Goal: Transaction & Acquisition: Download file/media

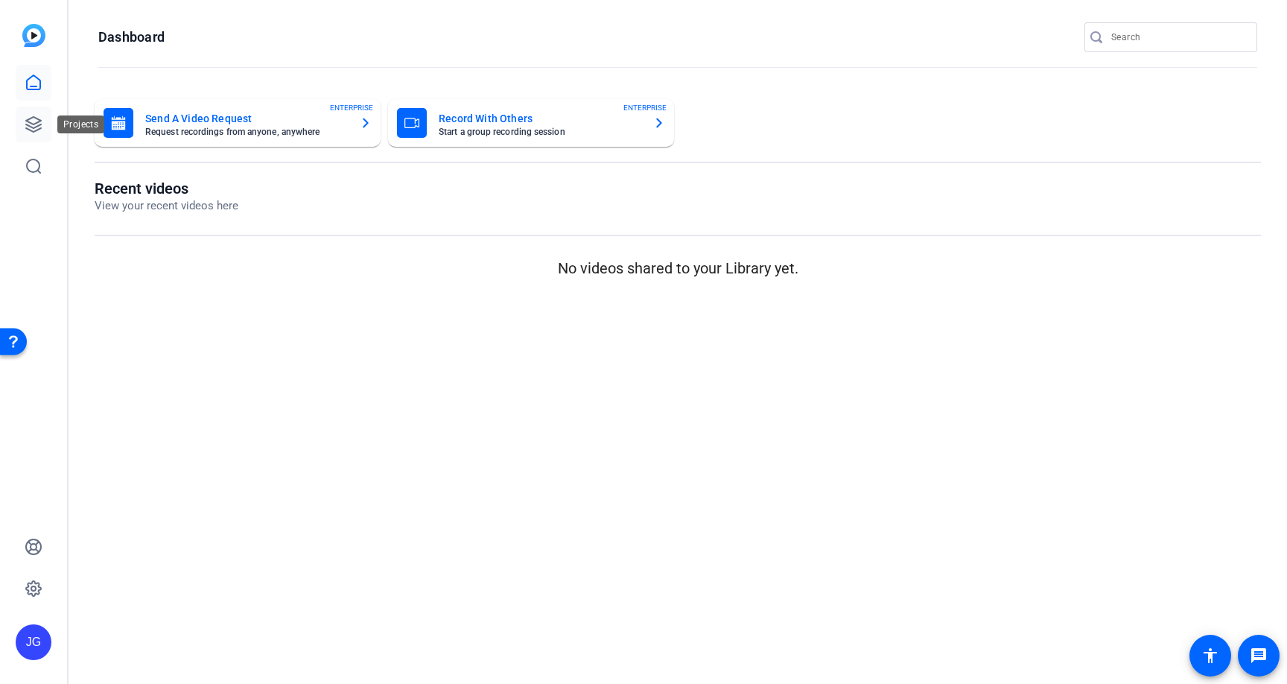
click at [34, 127] on icon at bounding box center [33, 124] width 15 height 15
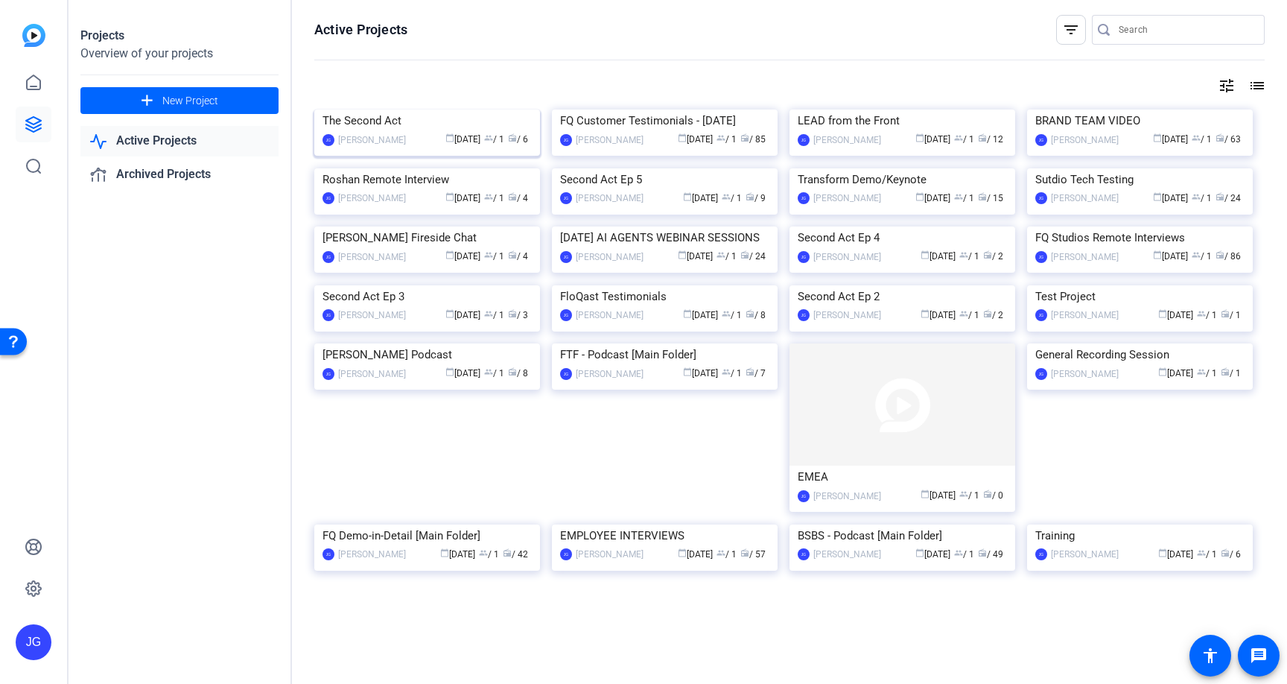
click at [402, 132] on div "The Second Act" at bounding box center [427, 120] width 209 height 22
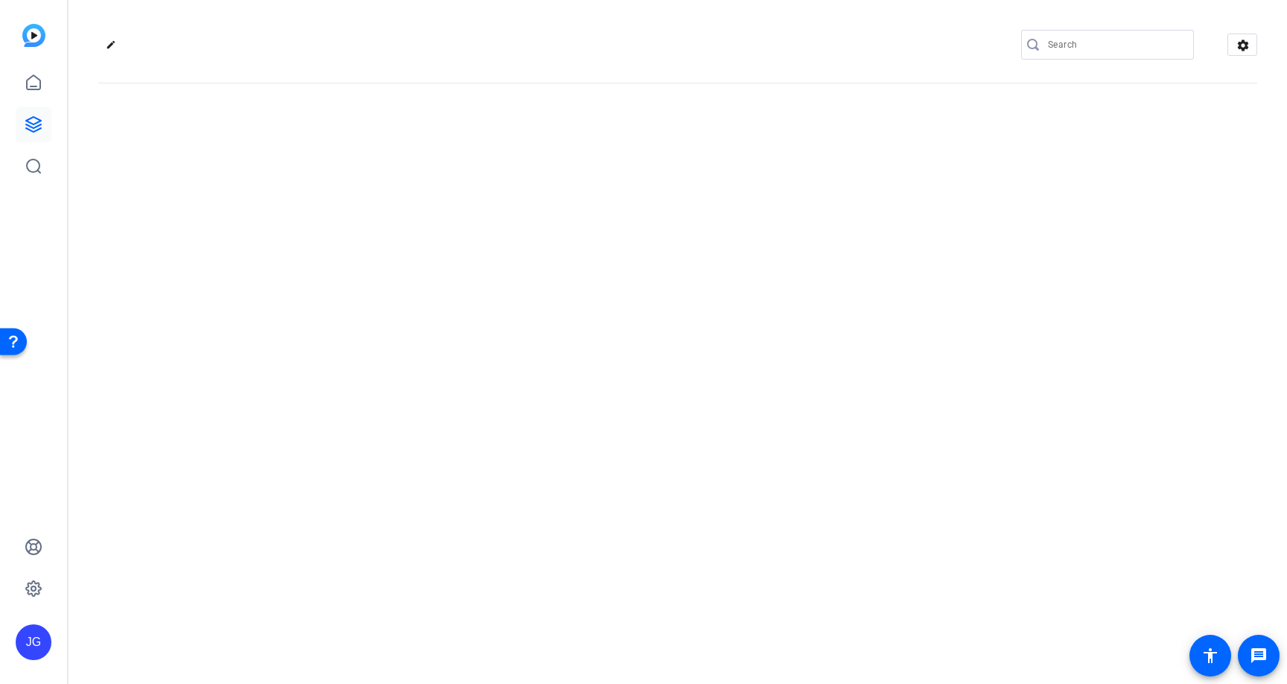
click at [402, 246] on div "edit settings" at bounding box center [678, 342] width 1219 height 684
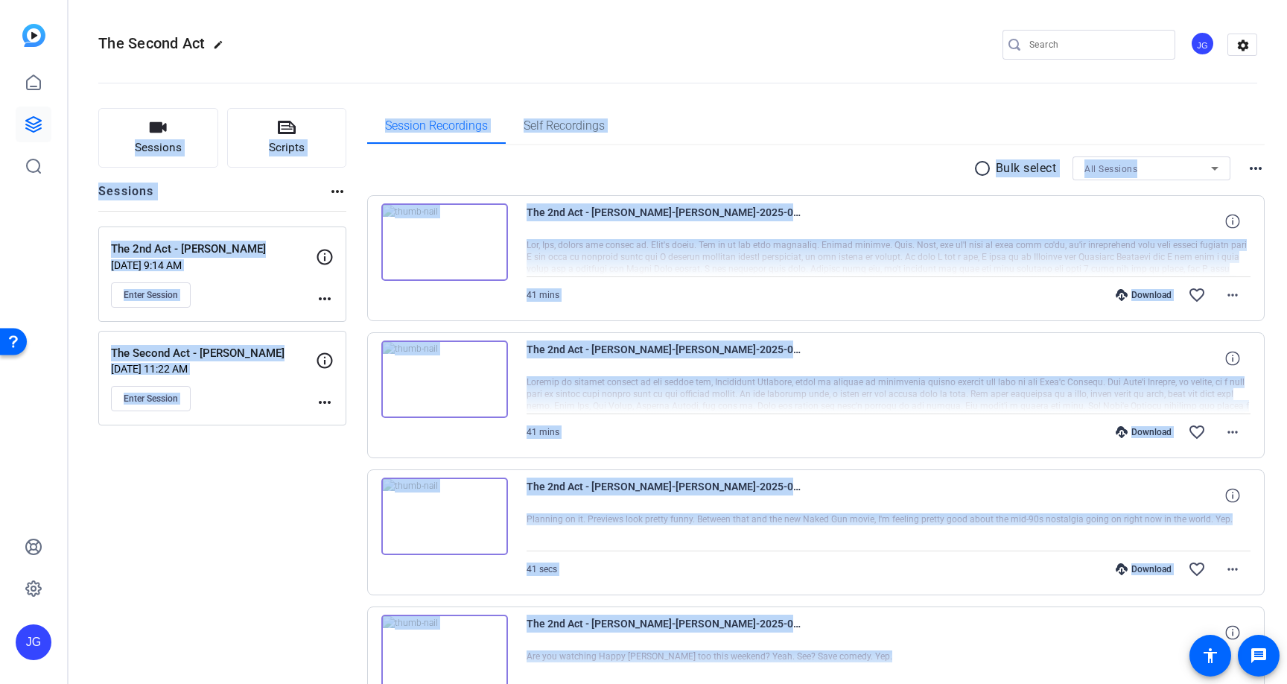
click at [246, 297] on div "Enter Session" at bounding box center [213, 294] width 205 height 25
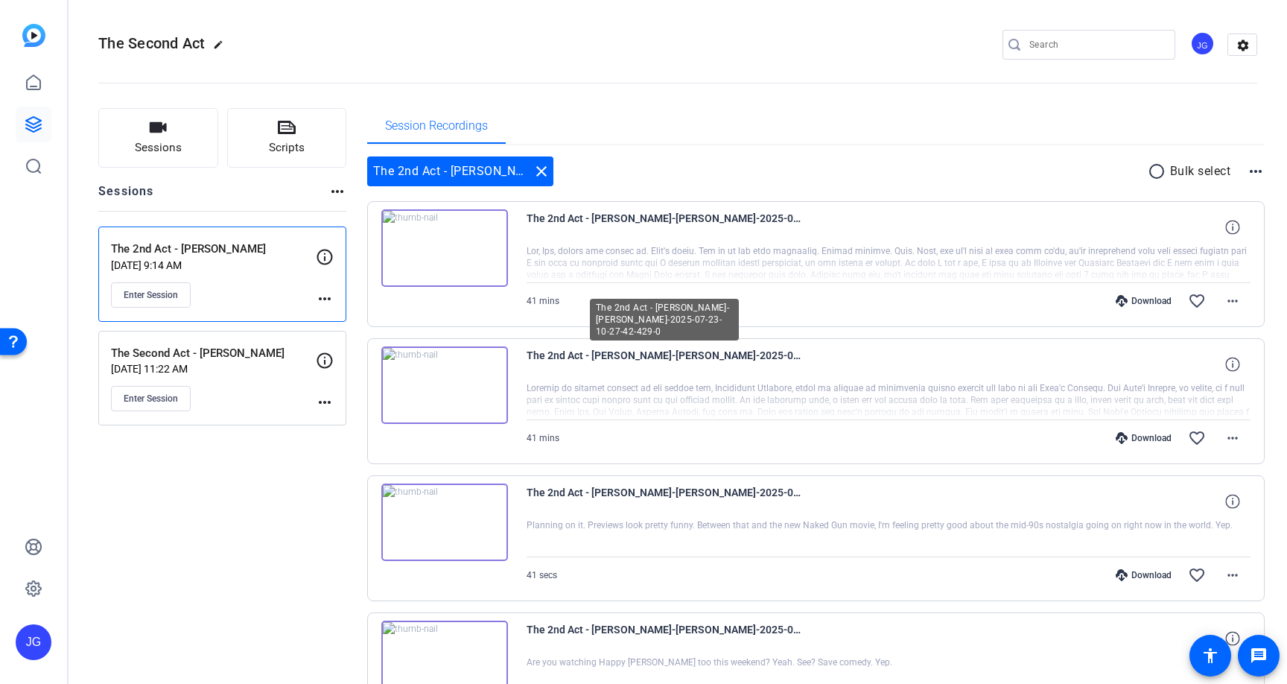
click at [611, 352] on span "The 2nd Act - [PERSON_NAME]-[PERSON_NAME]-2025-07-23-10-27-42-429-0" at bounding box center [665, 364] width 276 height 36
click at [1232, 437] on mat-icon "more_horiz" at bounding box center [1233, 438] width 18 height 18
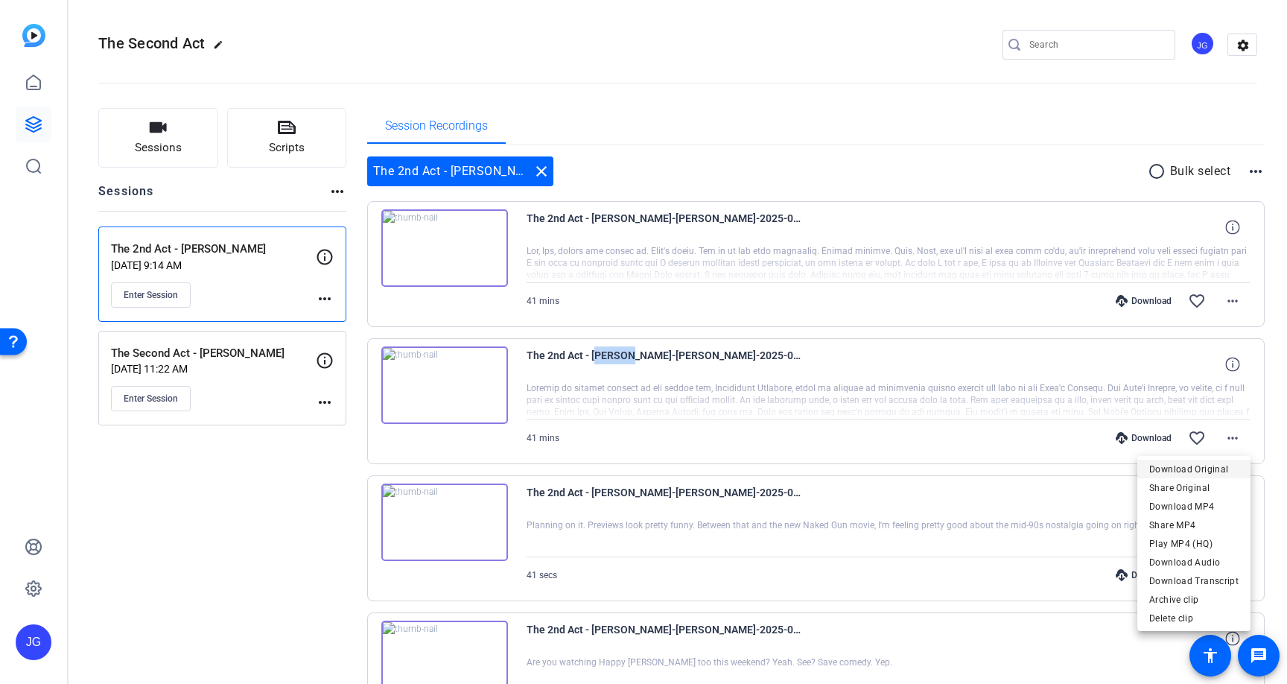
click at [1181, 472] on span "Download Original" at bounding box center [1193, 469] width 89 height 18
